Goal: Register for event/course

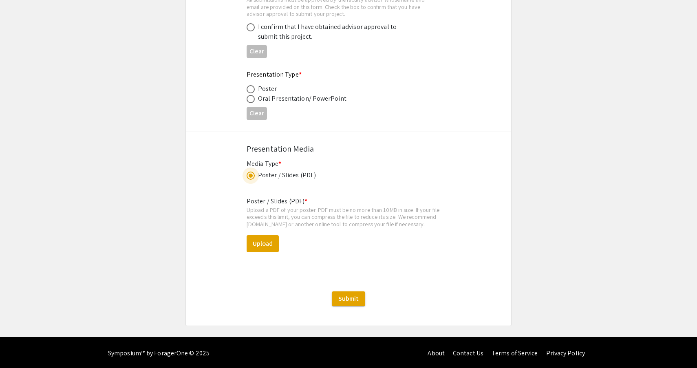
scroll to position [1275, 0]
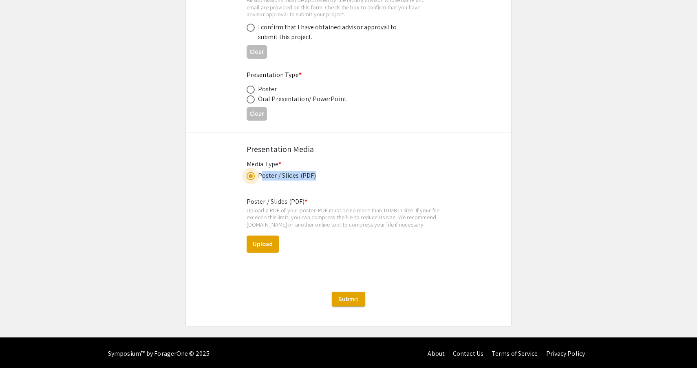
click at [249, 178] on span at bounding box center [251, 176] width 8 height 8
click at [249, 178] on input "radio" at bounding box center [251, 176] width 8 height 8
click at [249, 178] on span at bounding box center [251, 176] width 8 height 8
click at [249, 178] on input "radio" at bounding box center [251, 176] width 8 height 8
click at [249, 178] on span at bounding box center [251, 176] width 8 height 8
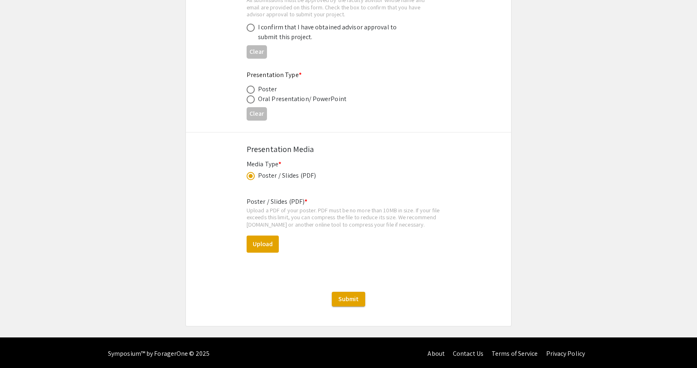
click at [249, 178] on input "radio" at bounding box center [251, 176] width 8 height 8
click at [249, 178] on span at bounding box center [251, 176] width 8 height 8
click at [249, 178] on input "radio" at bounding box center [251, 176] width 8 height 8
click at [249, 178] on span at bounding box center [251, 176] width 8 height 8
click at [249, 178] on input "radio" at bounding box center [251, 176] width 8 height 8
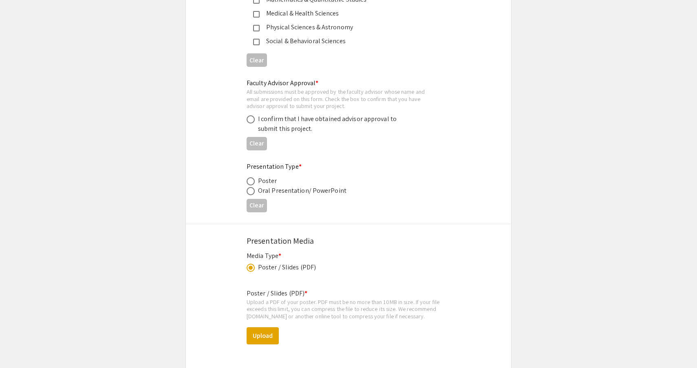
scroll to position [1111, 0]
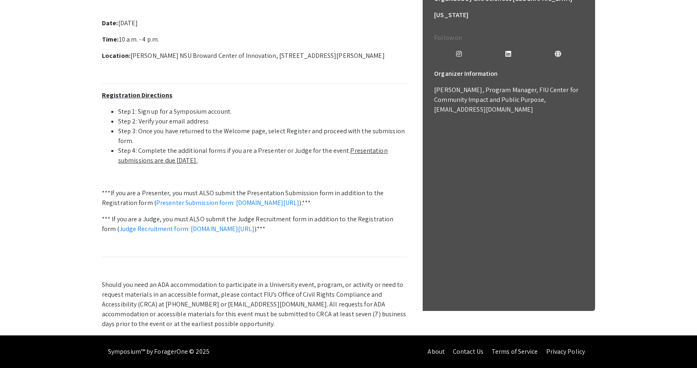
scroll to position [281, 0]
click at [225, 199] on link "Presenter Submission form: symposium.foragerone.com/lssfsymposium2025/submission" at bounding box center [228, 203] width 144 height 9
